Goal: Use online tool/utility: Utilize a website feature to perform a specific function

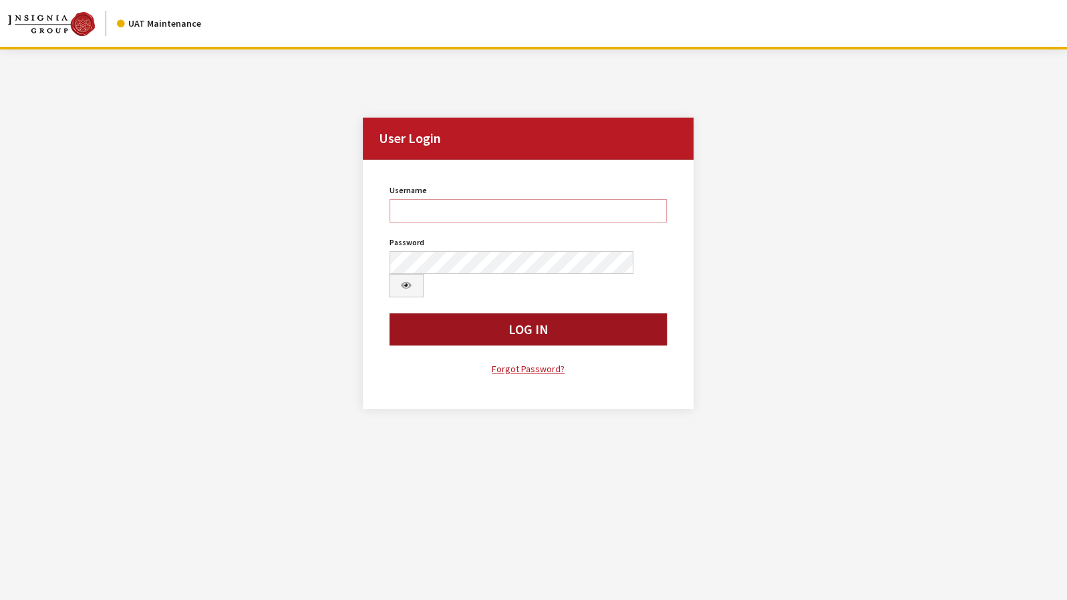
type input "jkrause"
click at [531, 313] on button "Log In" at bounding box center [528, 329] width 277 height 32
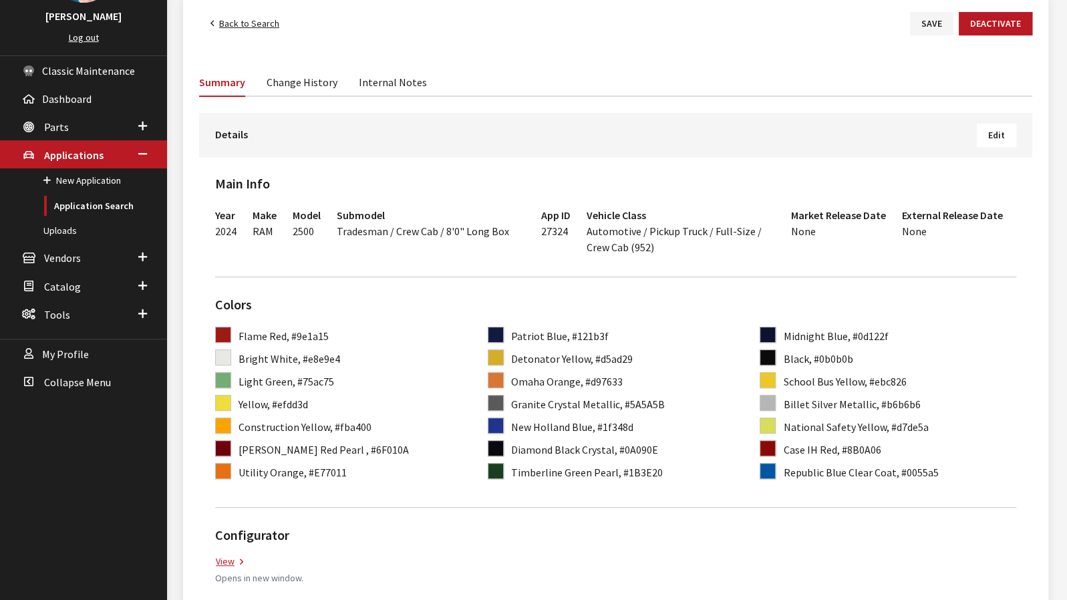
scroll to position [134, 0]
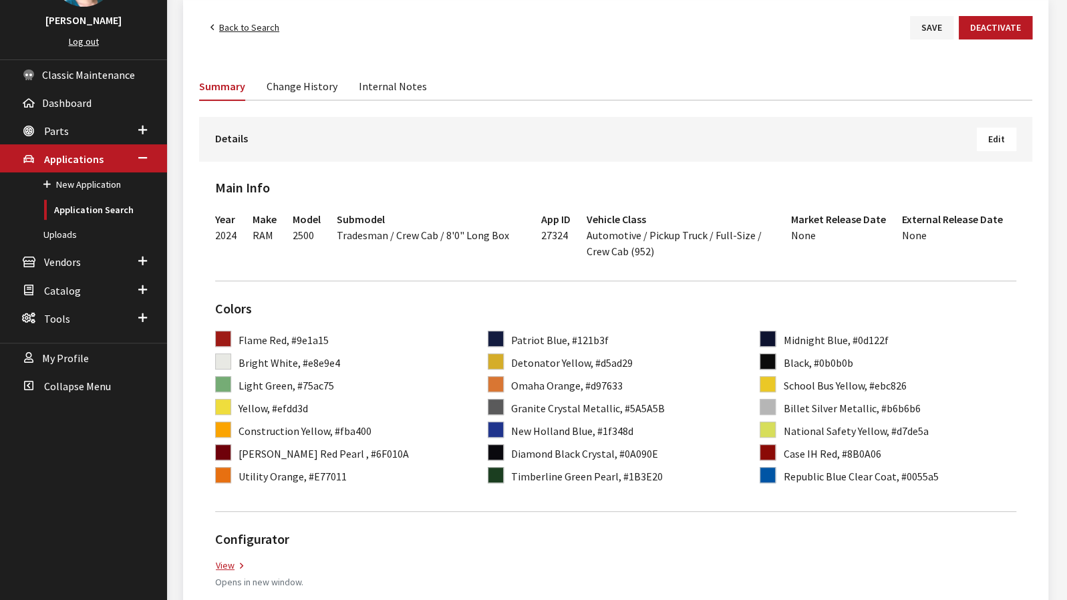
click at [555, 238] on span "27324" at bounding box center [554, 235] width 27 height 13
copy span "27324"
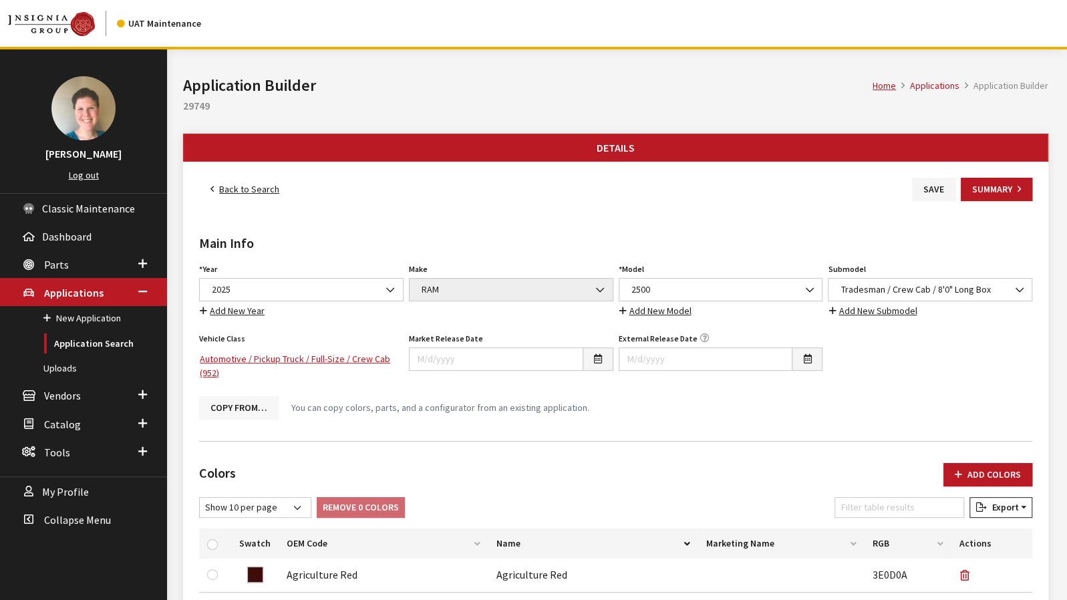
click at [227, 408] on button "Copy From…" at bounding box center [239, 407] width 80 height 23
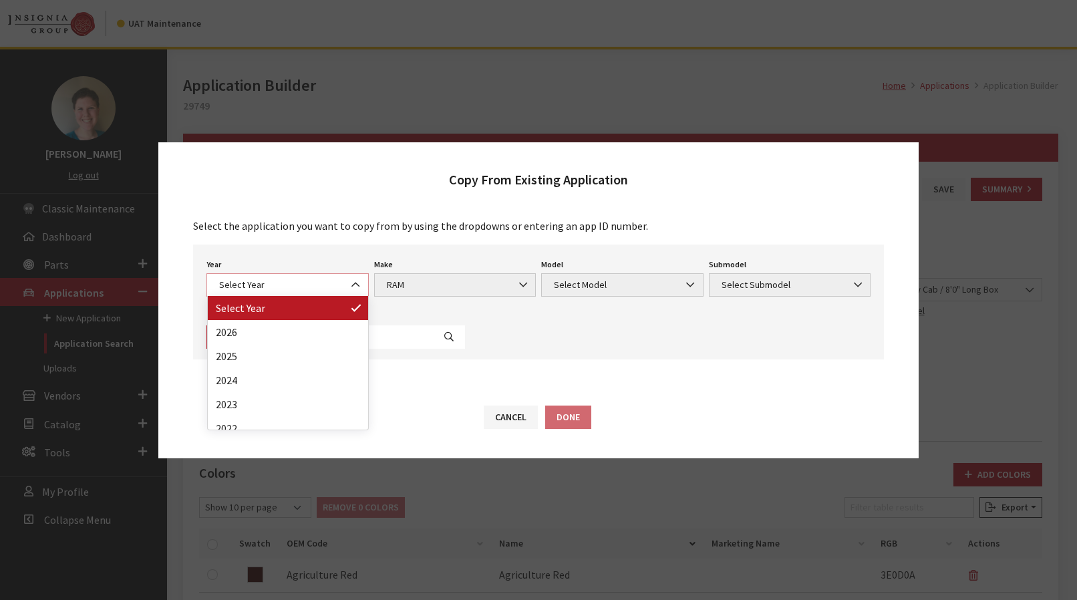
click at [328, 291] on span "Select Year" at bounding box center [287, 285] width 145 height 14
click at [333, 224] on p "Select the application you want to copy from by using the dropdowns or entering…" at bounding box center [538, 226] width 691 height 16
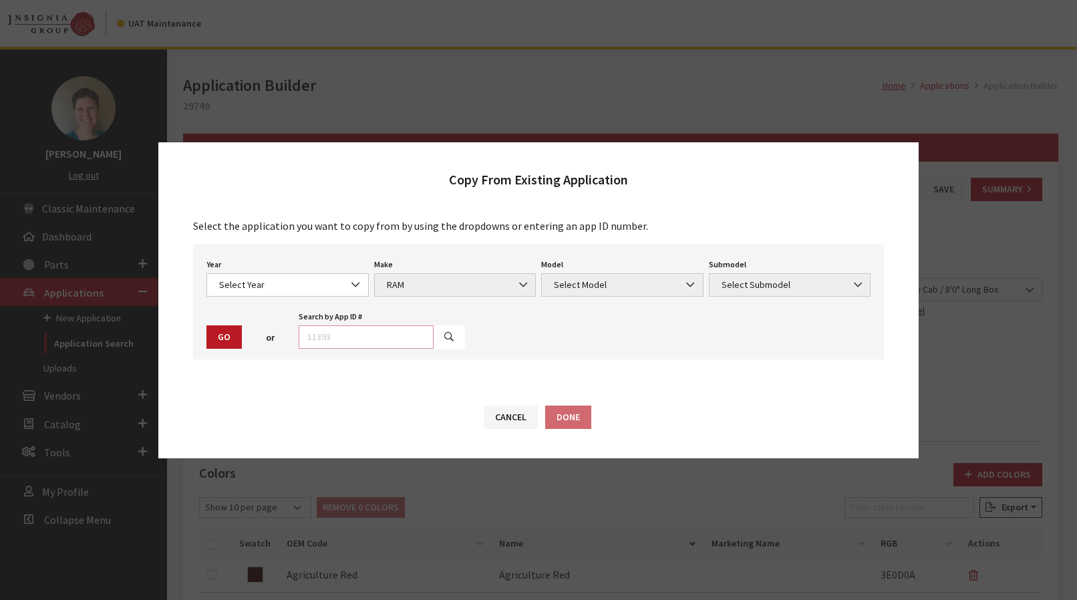
click at [336, 334] on input "text" at bounding box center [366, 336] width 135 height 23
paste input "27324"
type input "27324"
click at [443, 337] on button "button" at bounding box center [449, 336] width 32 height 23
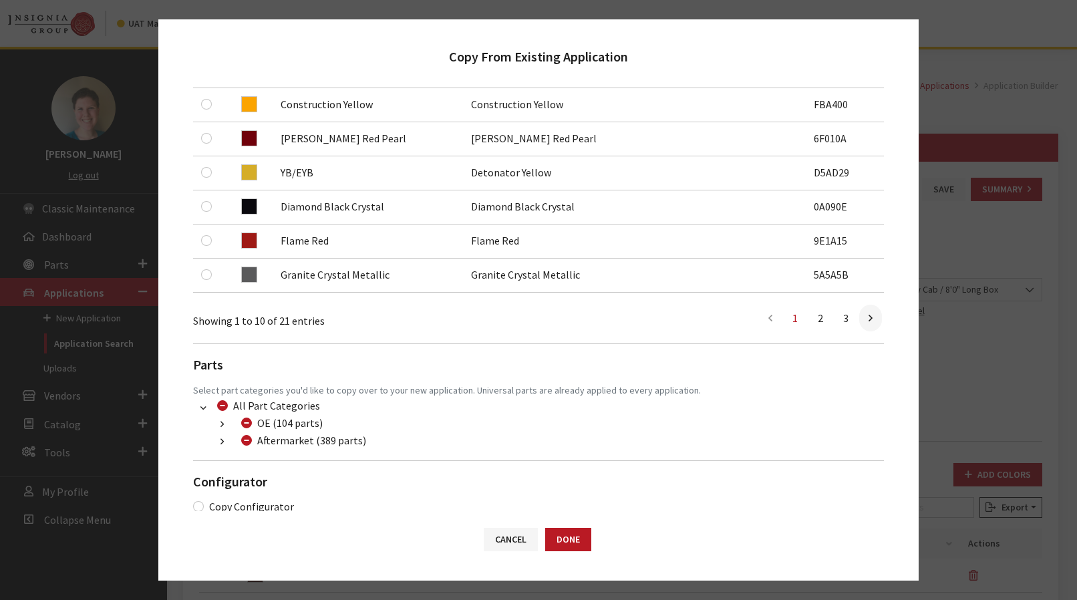
scroll to position [419, 0]
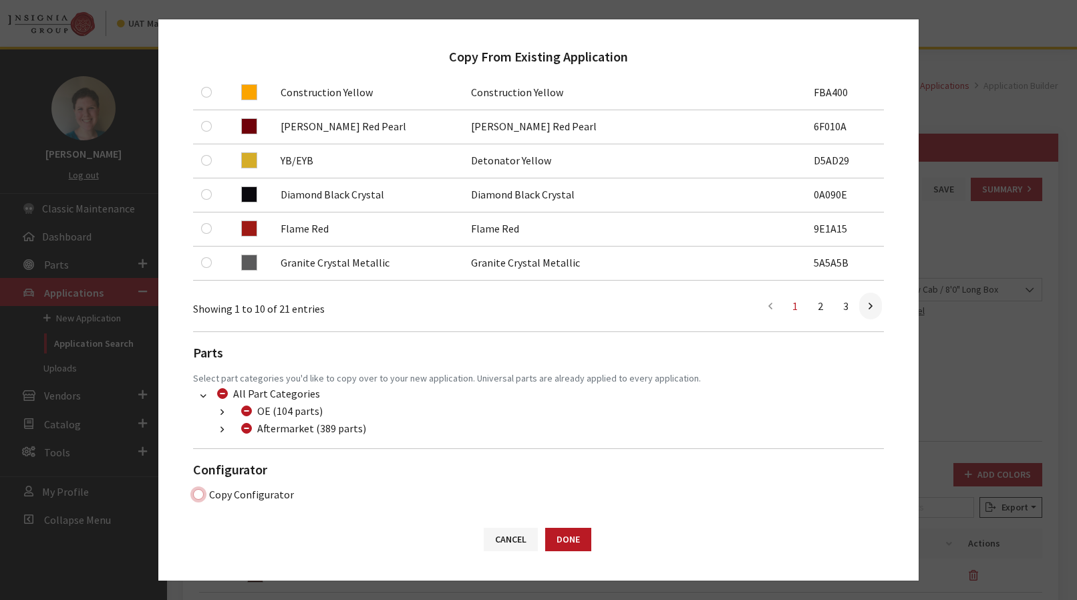
click at [198, 491] on input "Copy Configurator" at bounding box center [198, 494] width 11 height 11
checkbox input "true"
click at [576, 541] on button "Done" at bounding box center [568, 539] width 46 height 23
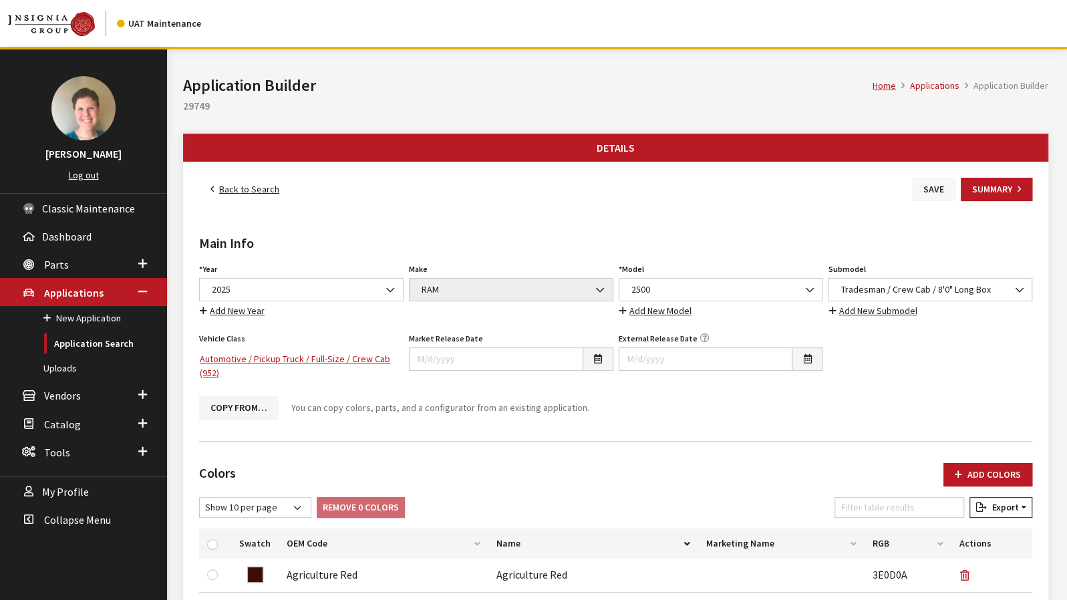
click at [921, 185] on button "Save" at bounding box center [933, 189] width 43 height 23
